Goal: Task Accomplishment & Management: Use online tool/utility

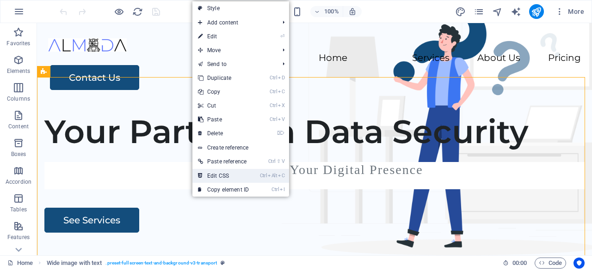
click at [222, 177] on link "Ctrl Alt C Edit CSS" at bounding box center [223, 176] width 62 height 14
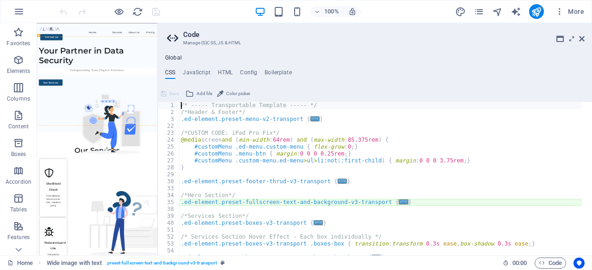
type textarea "@include fullscreen-text-and-background-v3($full-width: false, $box-background:…"
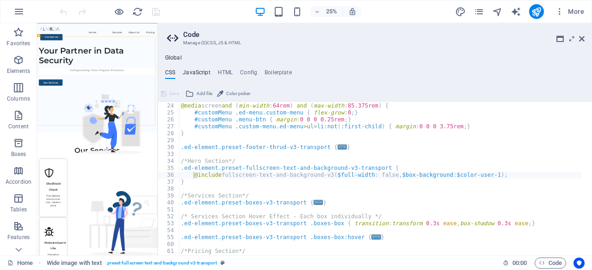
click at [204, 74] on h4 "JavaScript" at bounding box center [196, 74] width 27 height 10
type textarea "// Update the form [PERSON_NAME] listener"
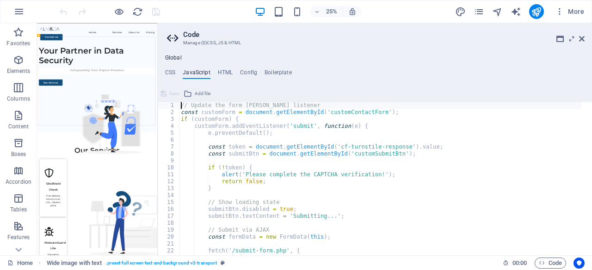
click at [233, 144] on div "// Update the form [PERSON_NAME] listener const customForm = document . getElem…" at bounding box center [380, 185] width 402 height 167
type textarea "}); }"
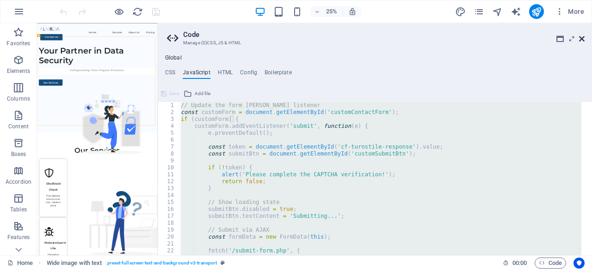
click at [582, 37] on icon at bounding box center [582, 38] width 6 height 7
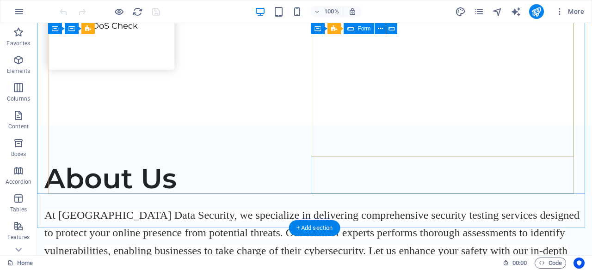
scroll to position [1387, 0]
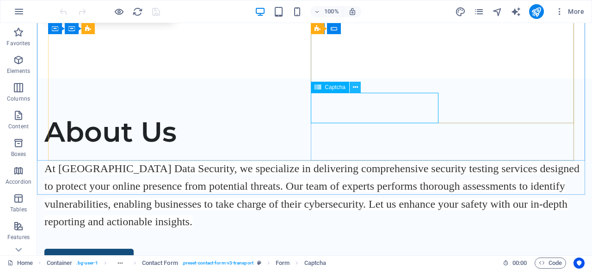
click at [353, 85] on icon at bounding box center [355, 88] width 5 height 10
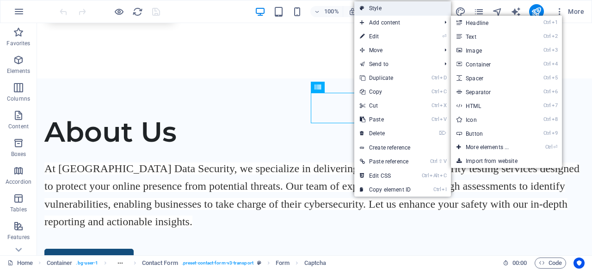
drag, startPoint x: 400, startPoint y: 10, endPoint x: 133, endPoint y: 16, distance: 267.3
click at [400, 10] on link "Style" at bounding box center [402, 8] width 97 height 14
select select "rem"
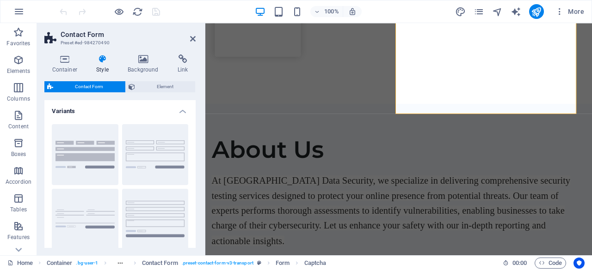
scroll to position [1411, 0]
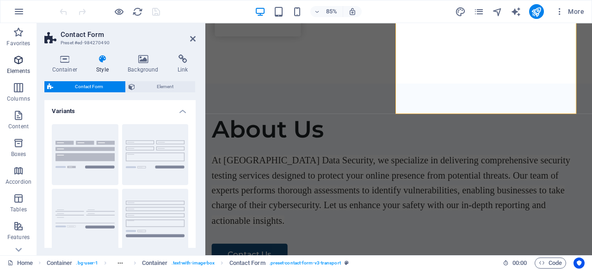
click at [26, 65] on span "Elements" at bounding box center [18, 66] width 37 height 22
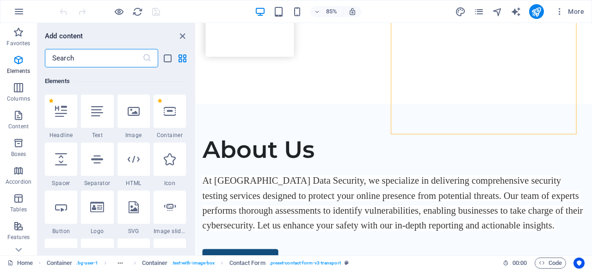
scroll to position [98, 0]
click at [85, 61] on input "text" at bounding box center [94, 58] width 98 height 18
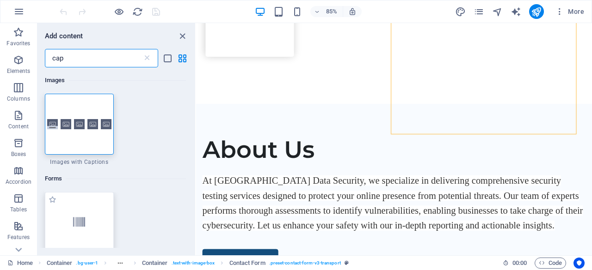
scroll to position [92, 0]
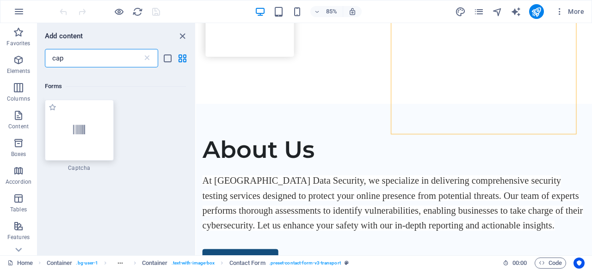
type input "cap"
click at [86, 119] on div at bounding box center [79, 130] width 69 height 61
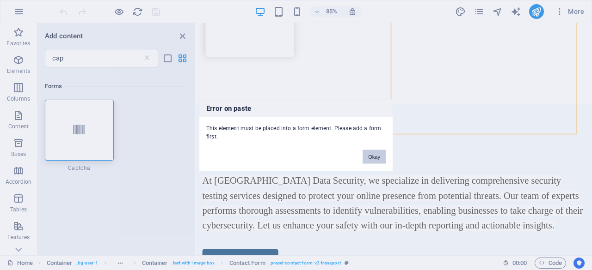
click at [368, 158] on button "Okay" at bounding box center [373, 157] width 23 height 14
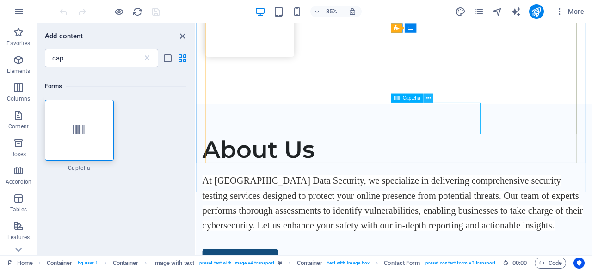
click at [429, 101] on icon at bounding box center [428, 98] width 4 height 8
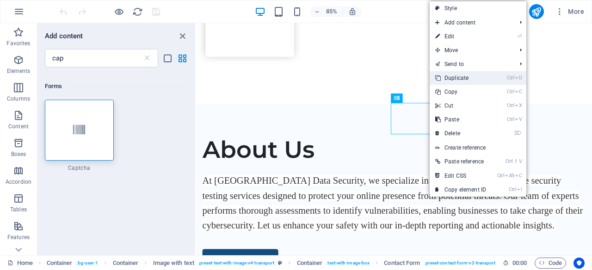
click at [446, 75] on link "Ctrl D Duplicate" at bounding box center [460, 78] width 62 height 14
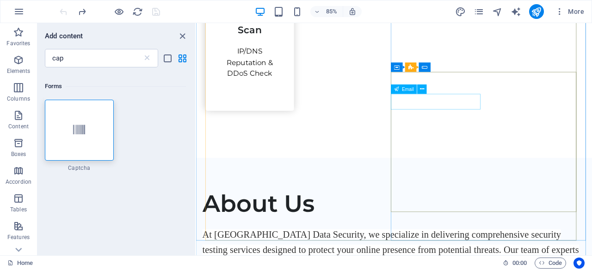
scroll to position [1294, 0]
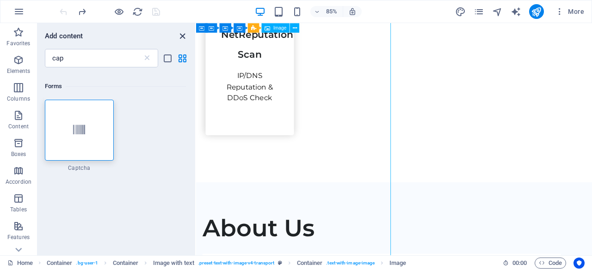
click at [181, 35] on icon "close panel" at bounding box center [182, 36] width 11 height 11
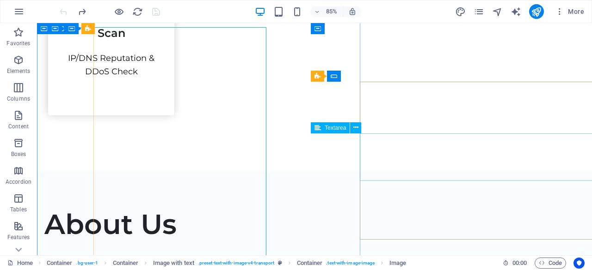
scroll to position [1270, 0]
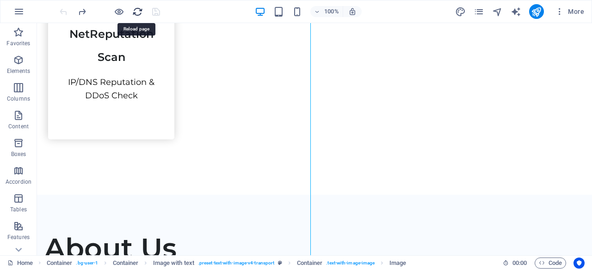
click at [137, 13] on icon "reload" at bounding box center [137, 11] width 11 height 11
click at [138, 12] on icon "reload" at bounding box center [137, 11] width 11 height 11
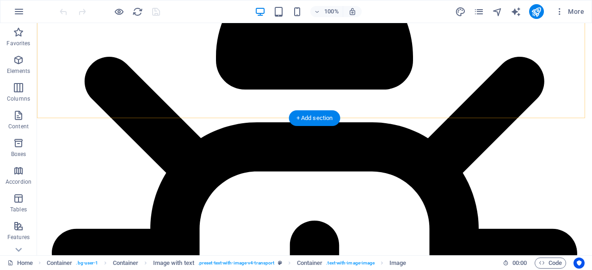
scroll to position [1341, 0]
